Goal: Task Accomplishment & Management: Complete application form

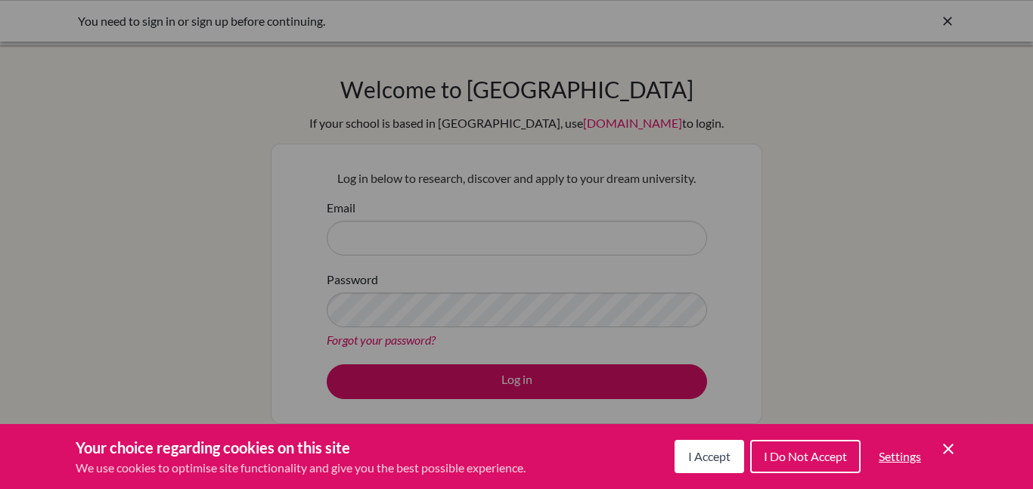
click at [713, 452] on span "I Accept" at bounding box center [709, 456] width 42 height 14
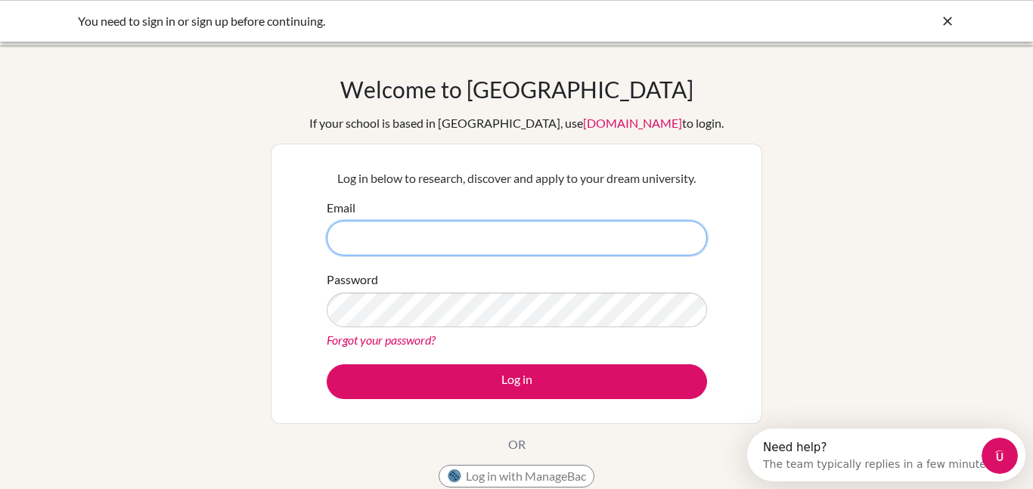
click at [507, 245] on input "Email" at bounding box center [517, 238] width 380 height 35
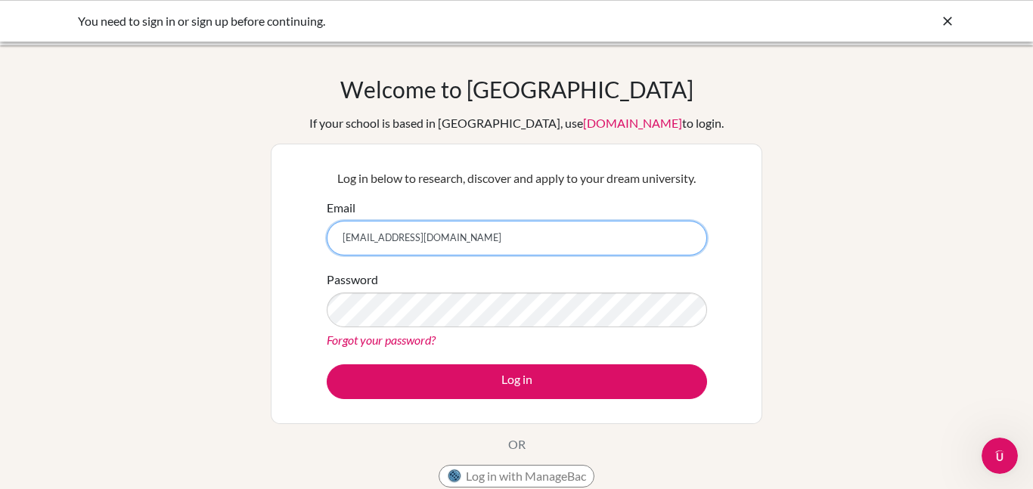
type input "[EMAIL_ADDRESS][DOMAIN_NAME]"
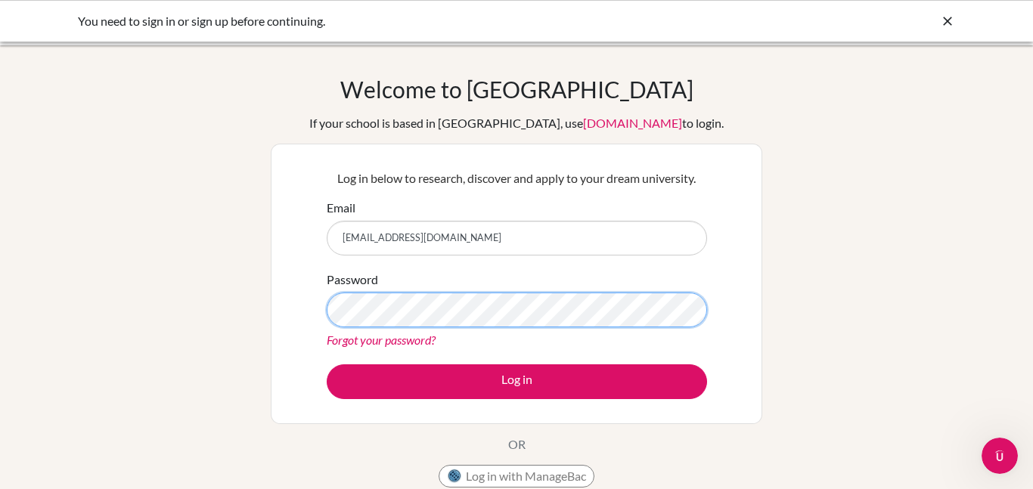
click at [327, 365] on button "Log in" at bounding box center [517, 382] width 380 height 35
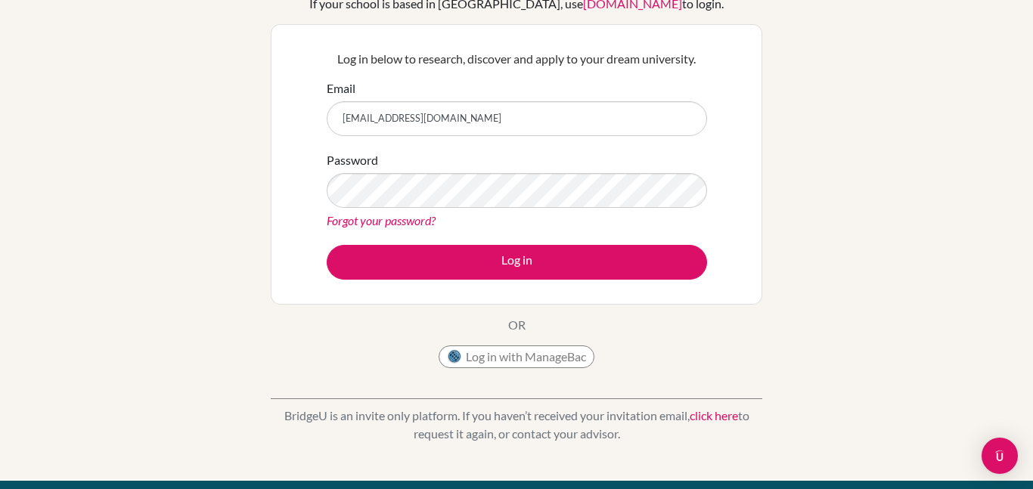
scroll to position [135, 0]
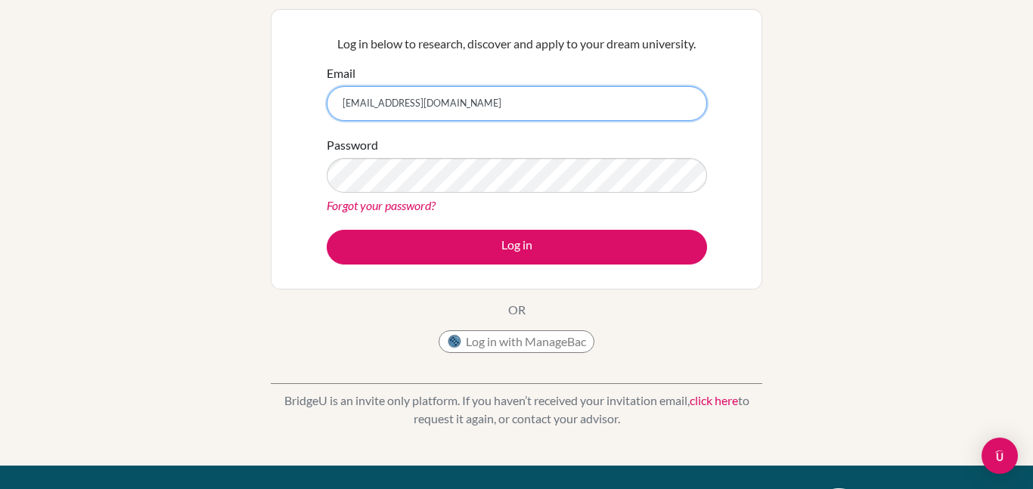
drag, startPoint x: 485, startPoint y: 106, endPoint x: 327, endPoint y: 98, distance: 158.3
click at [327, 98] on input "[EMAIL_ADDRESS][DOMAIN_NAME]" at bounding box center [517, 103] width 380 height 35
